Goal: Communication & Community: Answer question/provide support

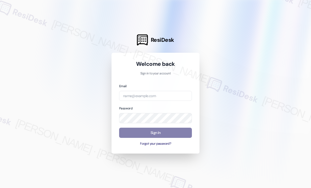
click at [211, 33] on div at bounding box center [155, 94] width 311 height 188
click at [138, 99] on input "email" at bounding box center [155, 96] width 73 height 10
click at [0, 188] on com-1password-button at bounding box center [0, 188] width 0 height 0
click at [177, 97] on input "email" at bounding box center [155, 96] width 73 height 10
type input "automated-surveys-campus_living_centres-[PERSON_NAME].roles@campus_living_[DOMA…"
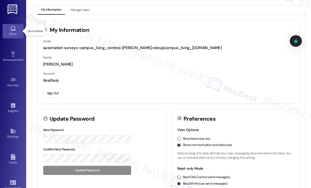
click at [14, 30] on icon at bounding box center [13, 29] width 6 height 6
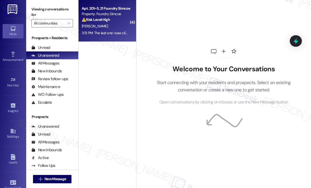
click at [96, 29] on div "[PERSON_NAME]" at bounding box center [105, 26] width 49 height 7
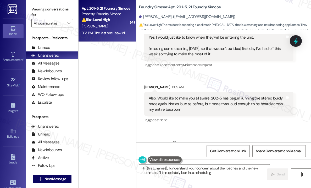
scroll to position [15139, 0]
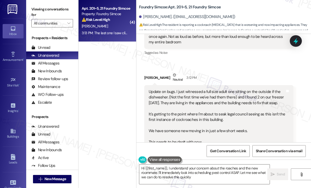
type textarea "Hi {{first_name}}, I understand your concern about the roaches and the new room…"
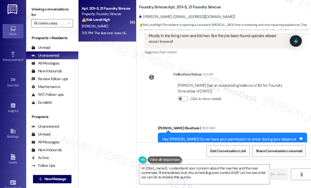
scroll to position [14904, 0]
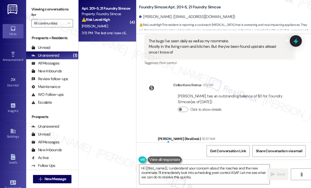
click at [219, 132] on div "Sent via SMS [PERSON_NAME] (ResiDesk) 10:37 AM Hey [PERSON_NAME]! Do we have yo…" at bounding box center [232, 156] width 157 height 48
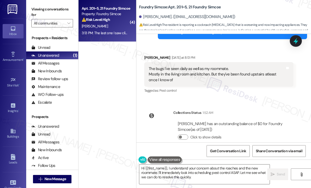
scroll to position [14826, 0]
